Goal: Task Accomplishment & Management: Manage account settings

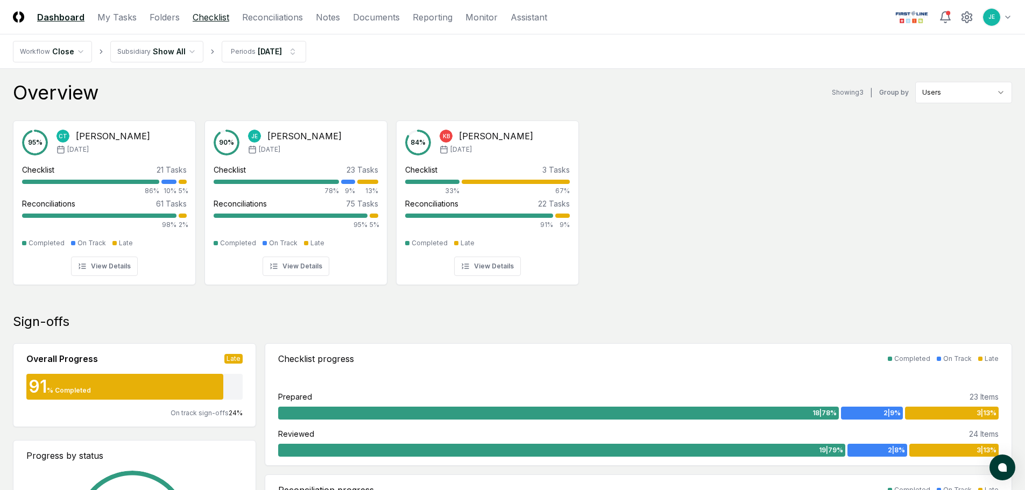
click at [221, 12] on link "Checklist" at bounding box center [211, 17] width 37 height 13
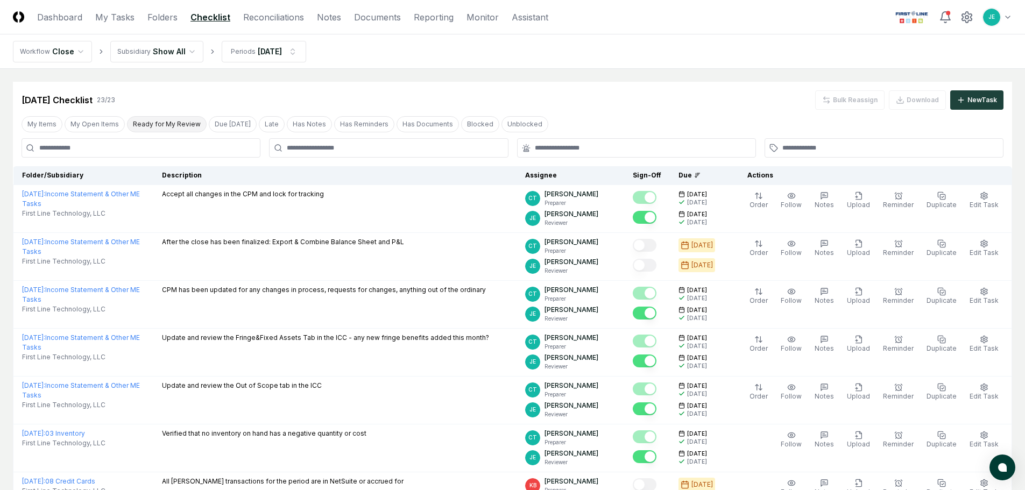
click at [166, 130] on button "Ready for My Review" at bounding box center [167, 124] width 80 height 16
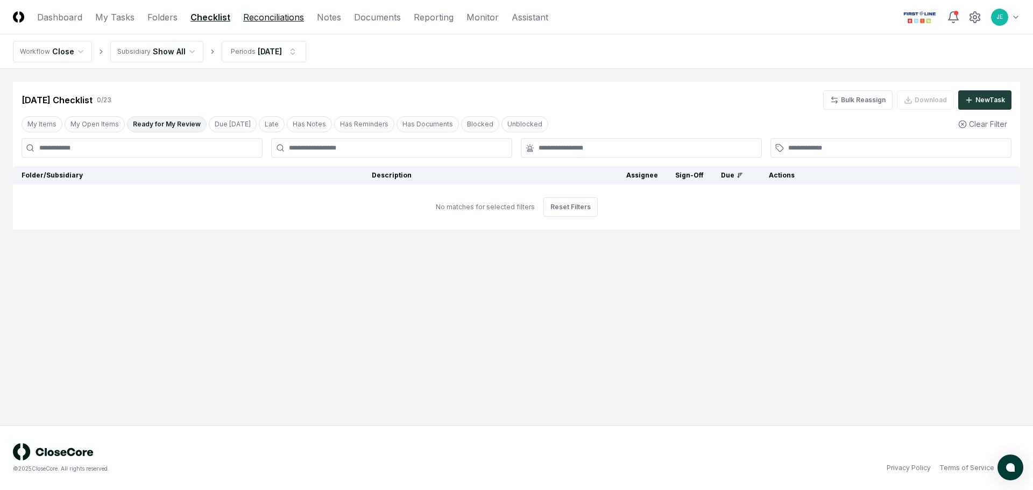
click at [265, 23] on link "Reconciliations" at bounding box center [273, 17] width 61 height 13
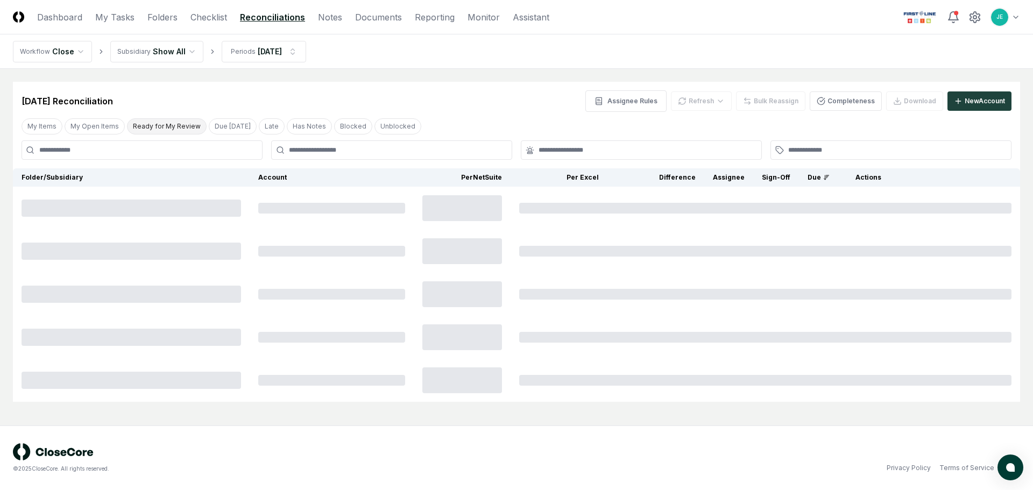
click at [172, 129] on button "Ready for My Review" at bounding box center [167, 126] width 80 height 16
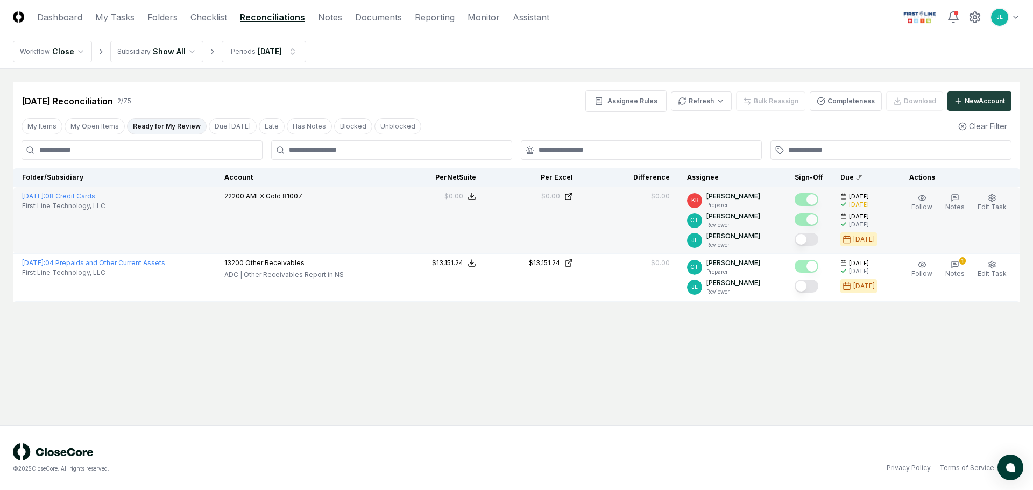
click at [806, 240] on button "Mark complete" at bounding box center [807, 239] width 24 height 13
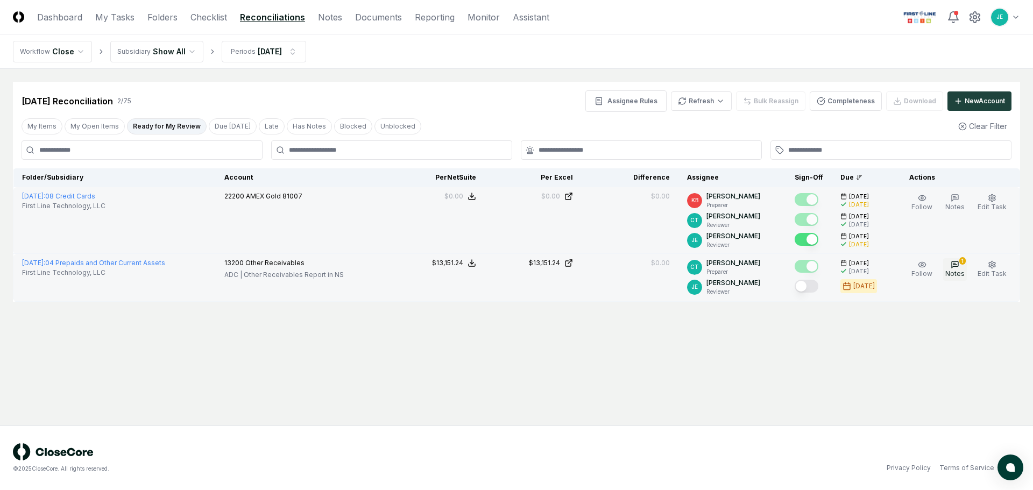
click at [951, 270] on span "Notes" at bounding box center [955, 274] width 19 height 8
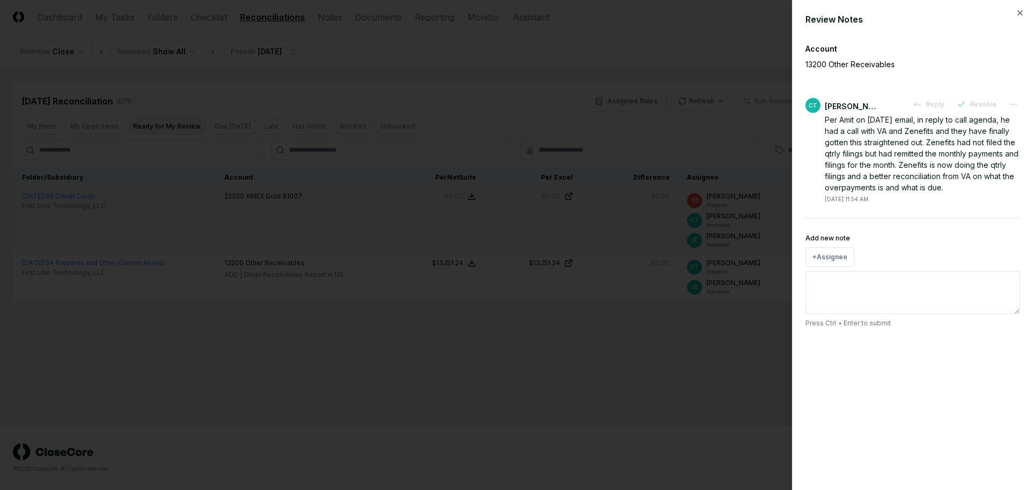
click at [745, 338] on div at bounding box center [516, 245] width 1033 height 490
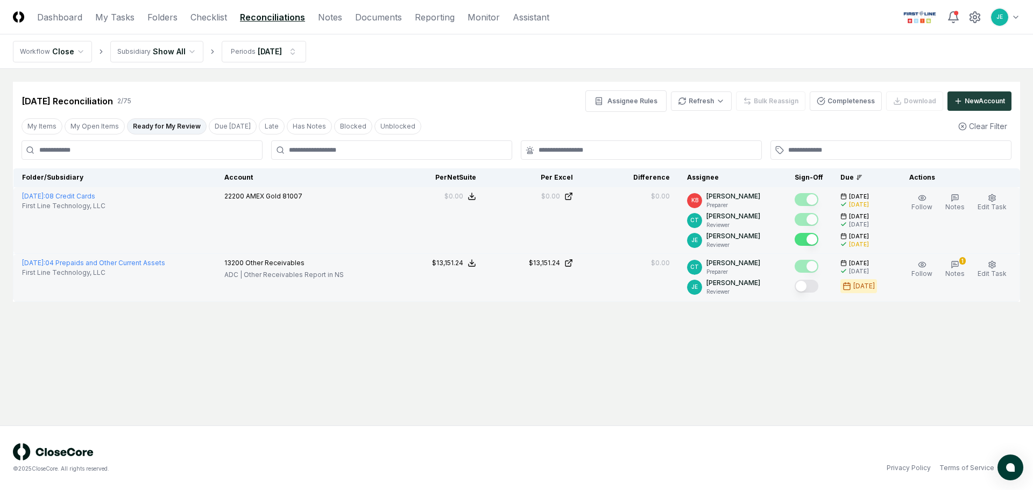
click at [815, 290] on button "Mark complete" at bounding box center [807, 286] width 24 height 13
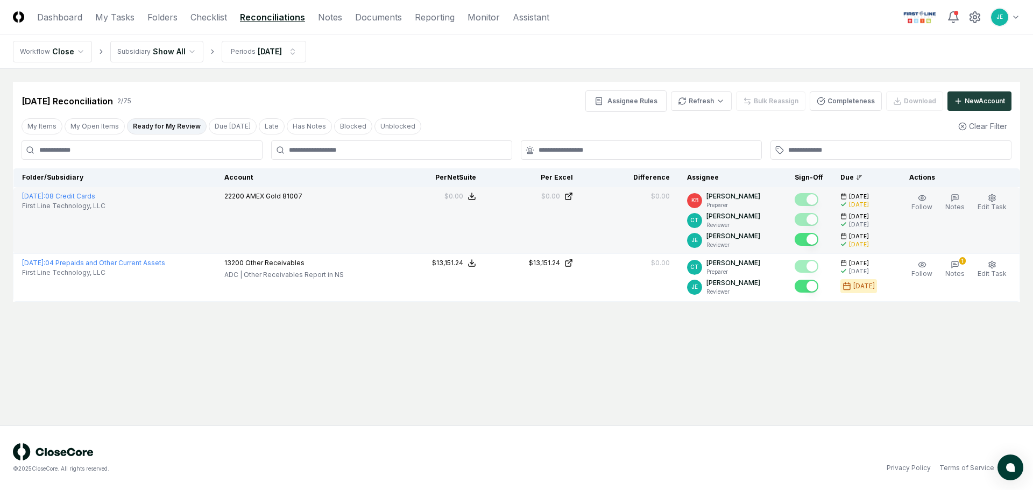
click at [693, 362] on main "Cancel Reassign [DATE] Reconciliation 2 / 75 Assignee Rules Refresh Bulk Reassi…" at bounding box center [516, 247] width 1033 height 357
click at [395, 102] on div "[DATE] Reconciliation 2 / 75 Assignee Rules Refresh Bulk Reassign Completeness …" at bounding box center [517, 101] width 990 height 22
click at [109, 122] on button "My Open Items" at bounding box center [95, 126] width 60 height 16
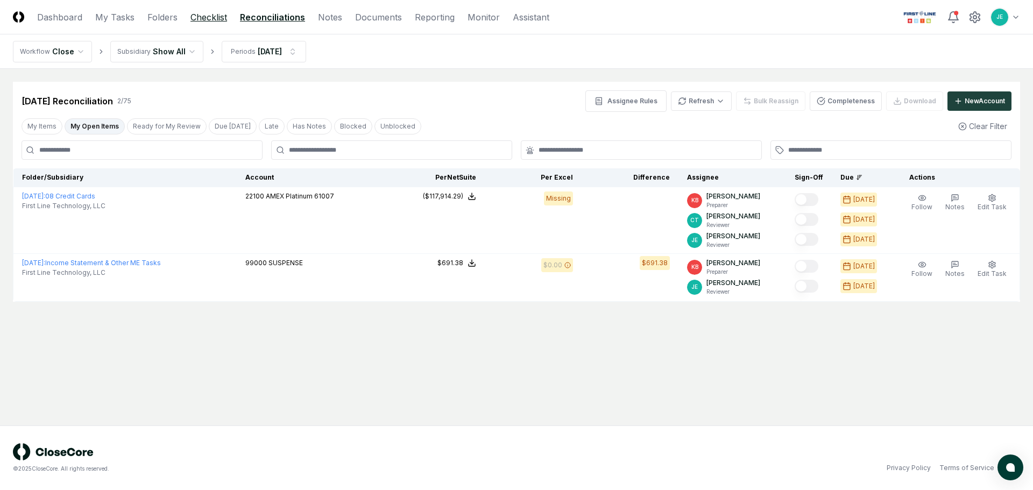
click at [216, 16] on link "Checklist" at bounding box center [209, 17] width 37 height 13
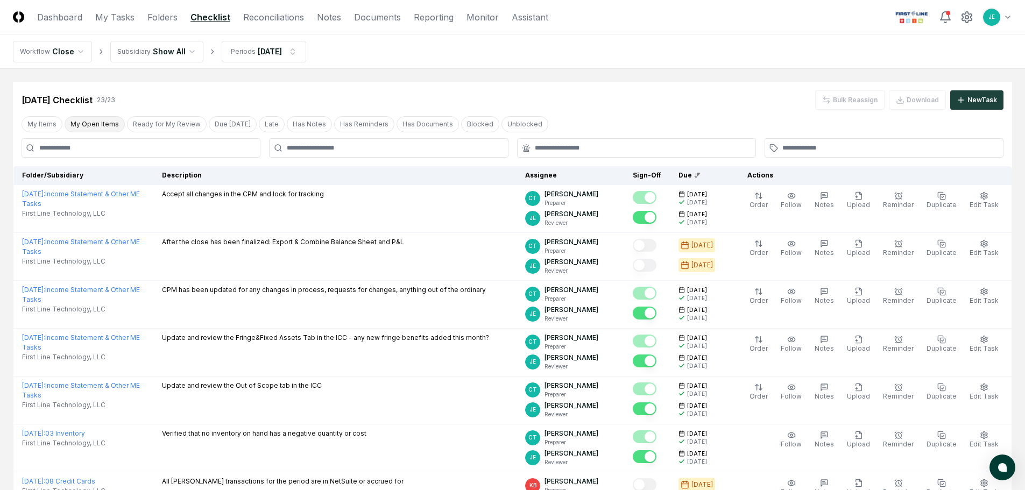
click at [94, 123] on button "My Open Items" at bounding box center [95, 124] width 60 height 16
